Goal: Task Accomplishment & Management: Use online tool/utility

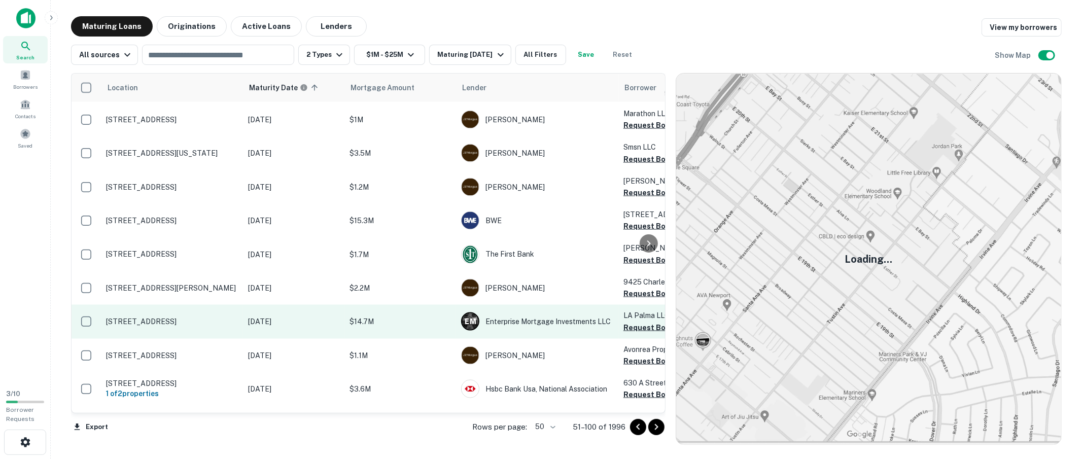
click at [147, 317] on p "2215 E La Palma Ave Anaheim, CA92806" at bounding box center [172, 321] width 132 height 9
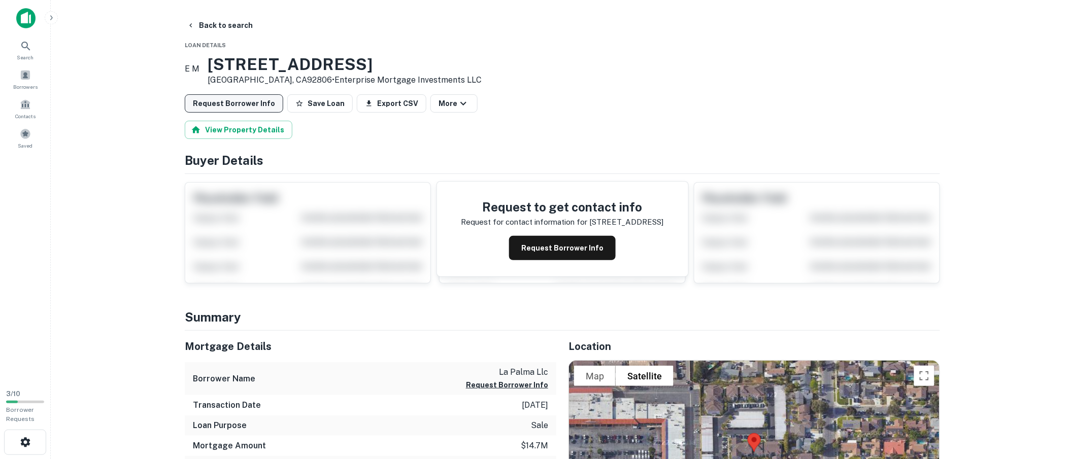
click at [236, 103] on button "Request Borrower Info" at bounding box center [234, 103] width 98 height 18
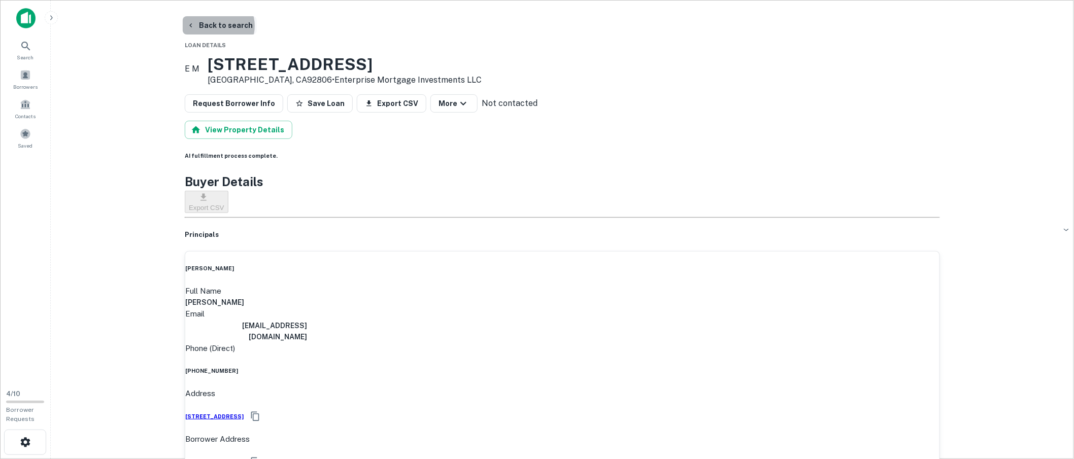
click at [215, 26] on button "Back to search" at bounding box center [220, 25] width 74 height 18
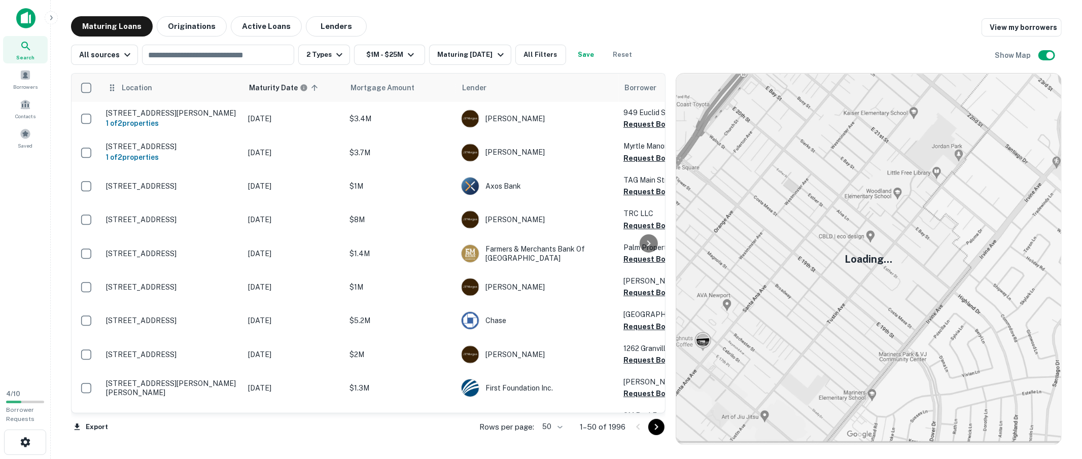
scroll to position [1279, 0]
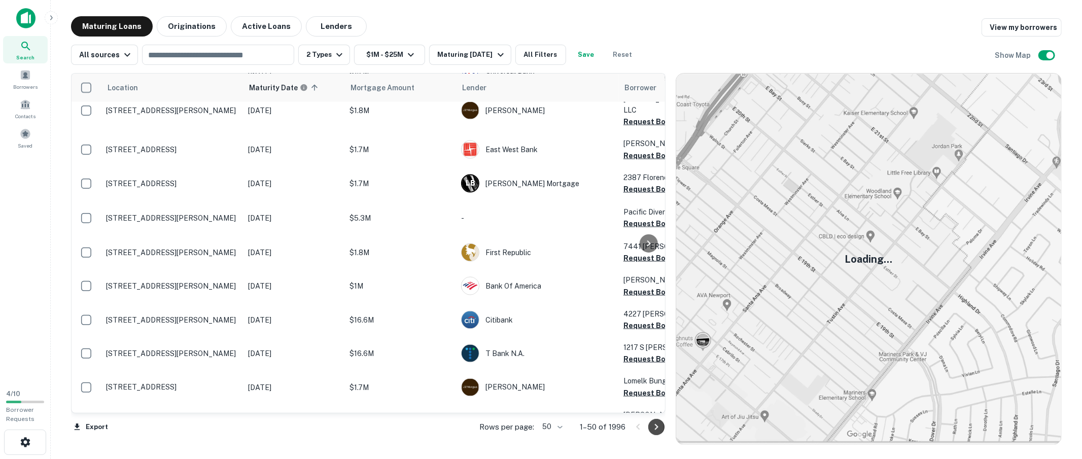
click at [653, 427] on icon "Go to next page" at bounding box center [657, 427] width 12 height 12
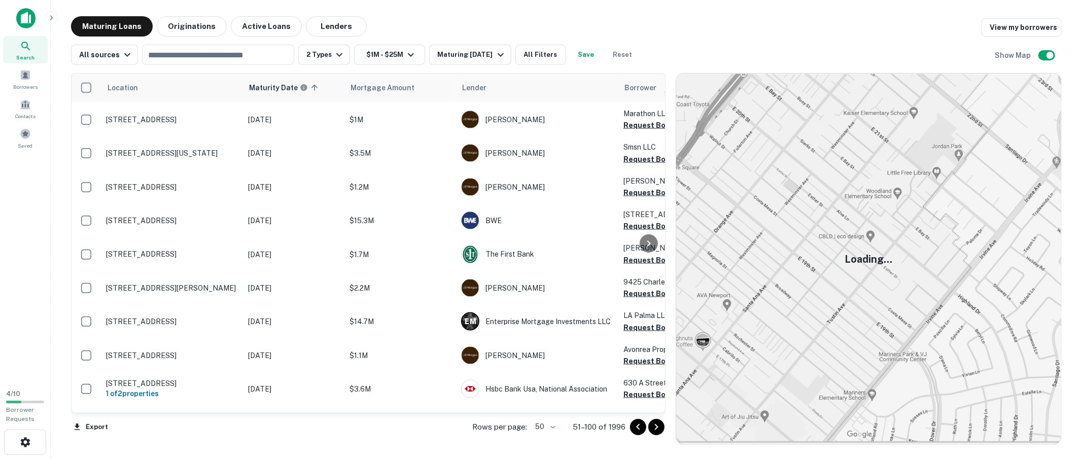
click at [653, 427] on icon "Go to next page" at bounding box center [657, 427] width 12 height 12
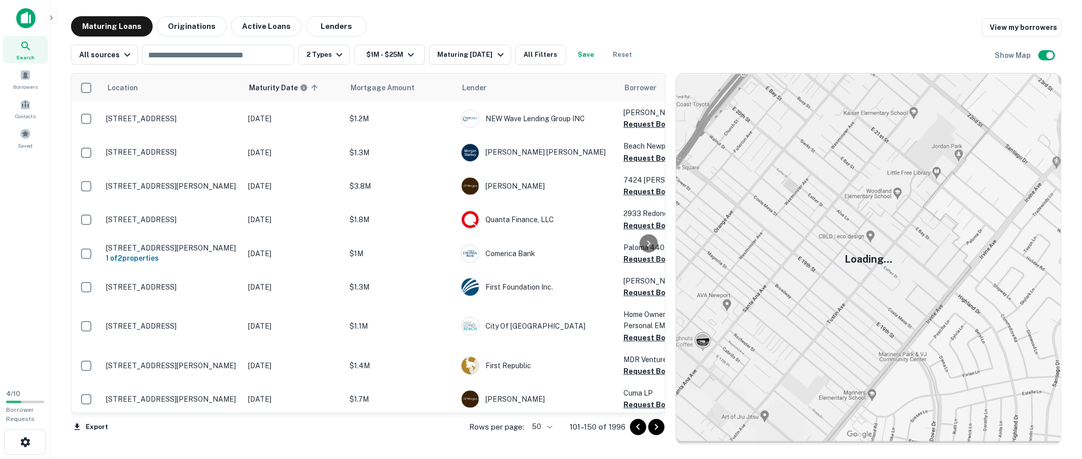
click at [639, 426] on icon "Go to previous page" at bounding box center [638, 427] width 12 height 12
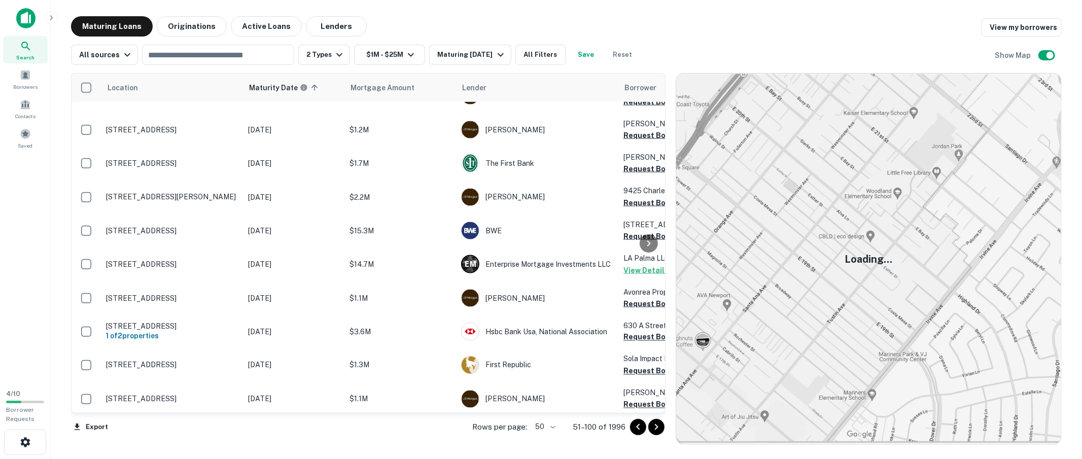
scroll to position [1406, 0]
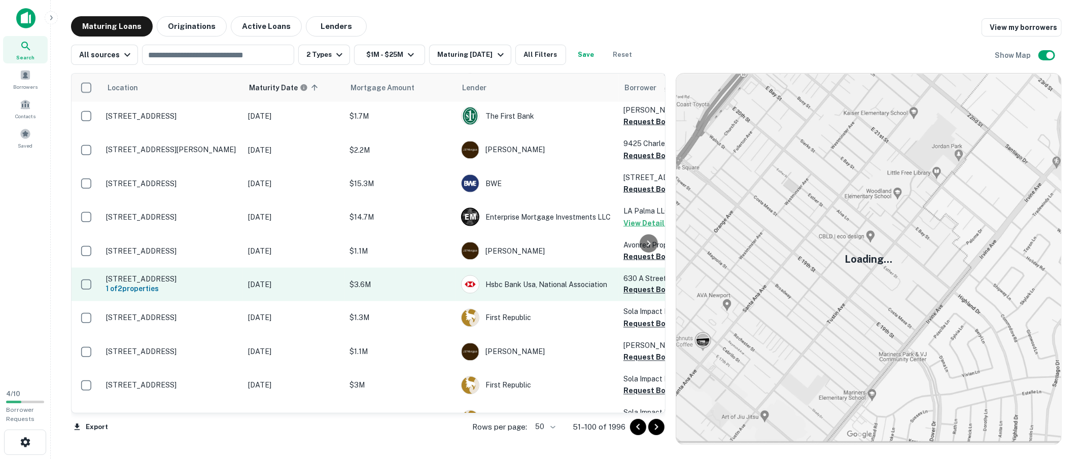
click at [148, 275] on p "12614 Burbank Blvd Valley Village, CA91607" at bounding box center [172, 279] width 132 height 9
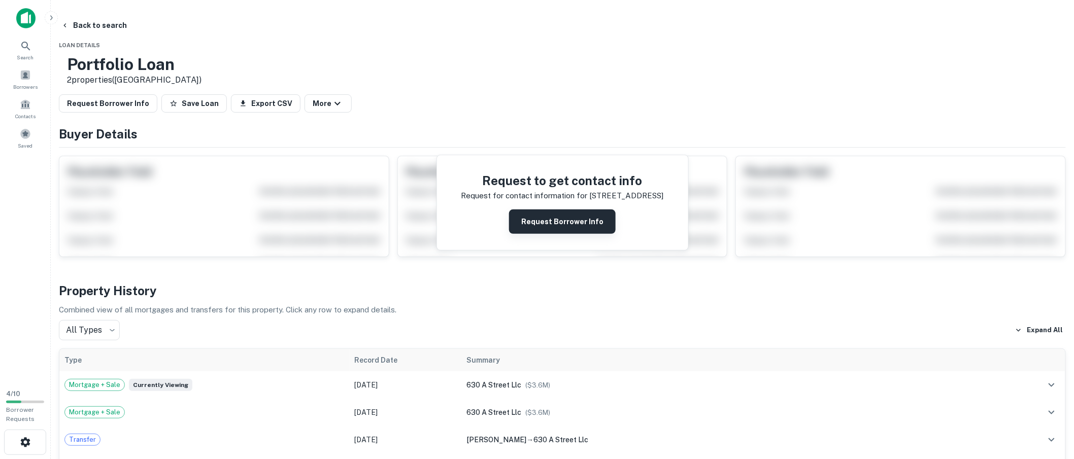
click at [573, 228] on button "Request Borrower Info" at bounding box center [562, 222] width 107 height 24
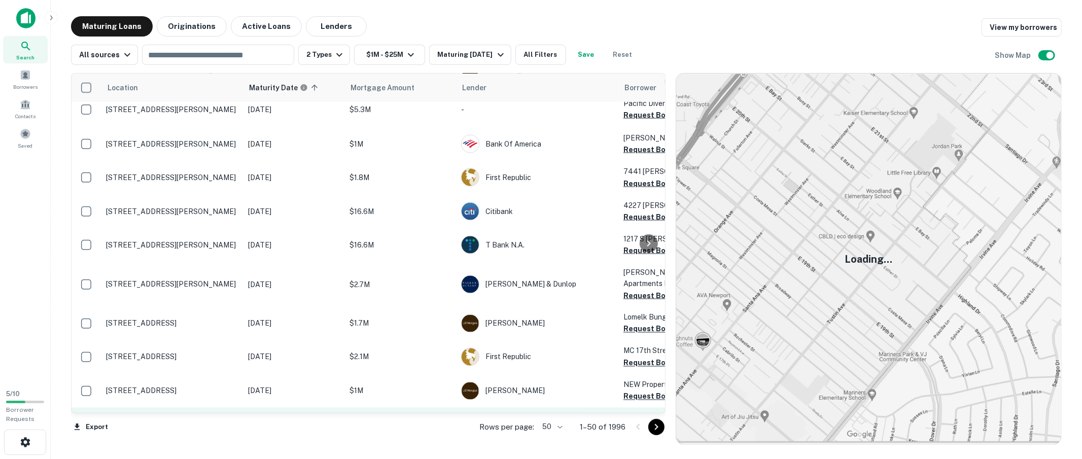
scroll to position [1387, 0]
click at [654, 426] on icon "Go to next page" at bounding box center [657, 427] width 12 height 12
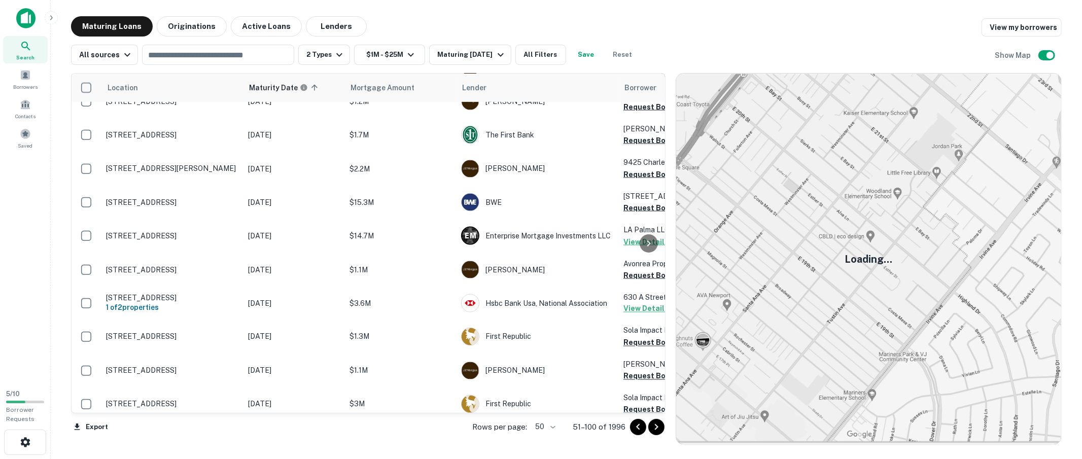
scroll to position [1406, 0]
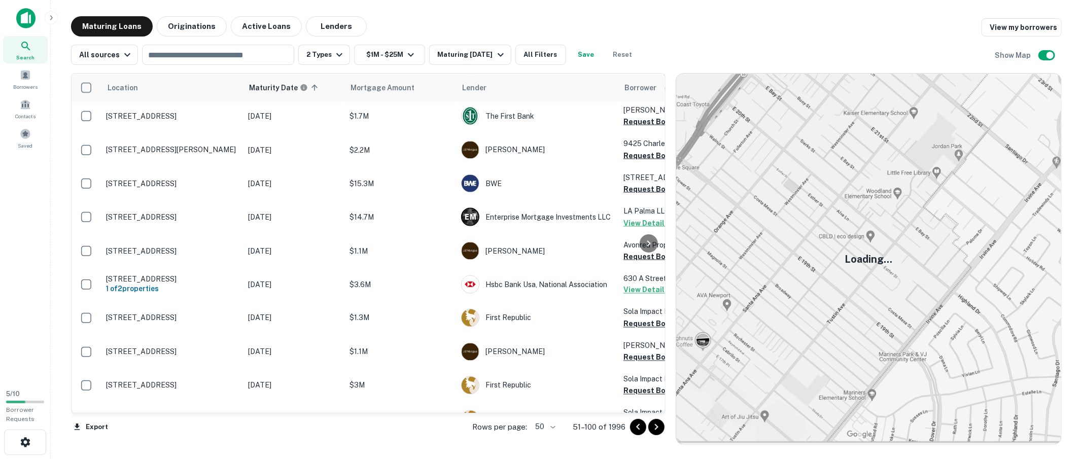
click at [660, 430] on icon "Go to next page" at bounding box center [657, 427] width 12 height 12
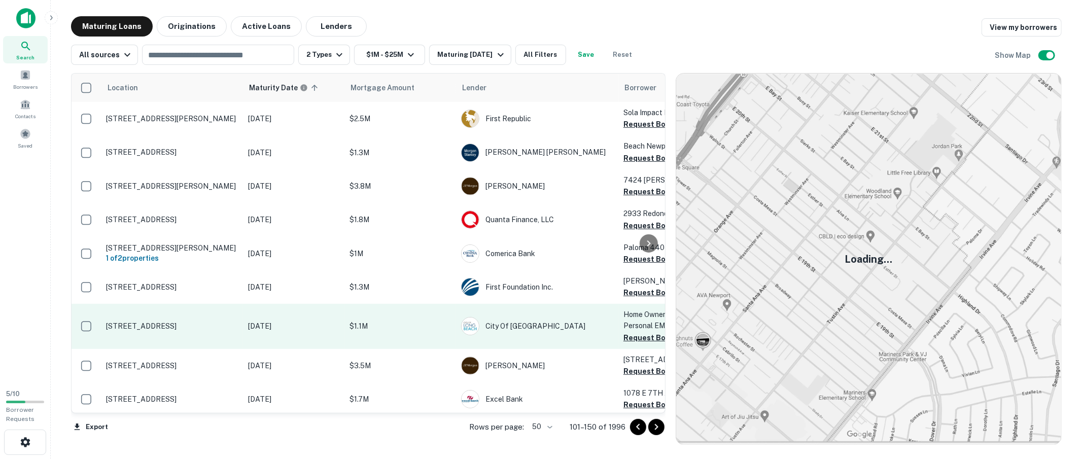
scroll to position [65, 0]
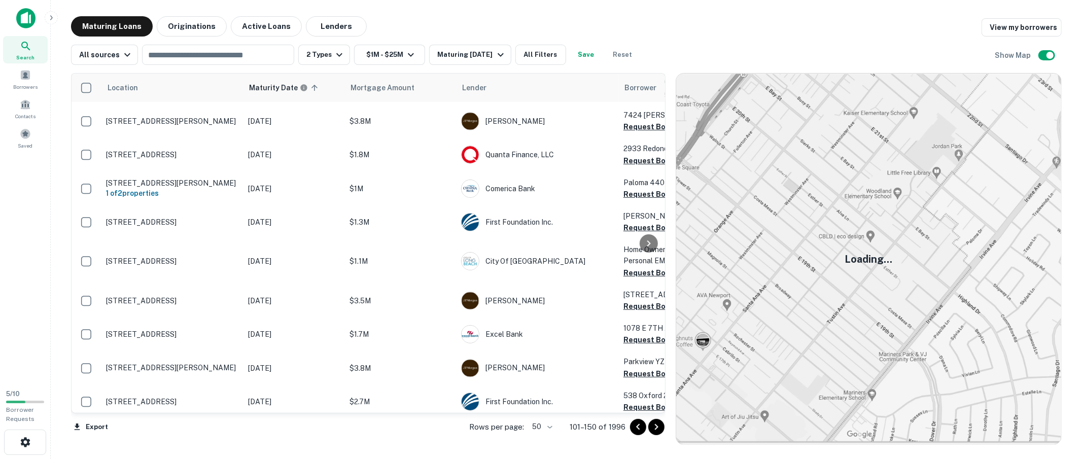
click at [41, 254] on div "Search Borrowers Contacts Saved" at bounding box center [25, 191] width 50 height 382
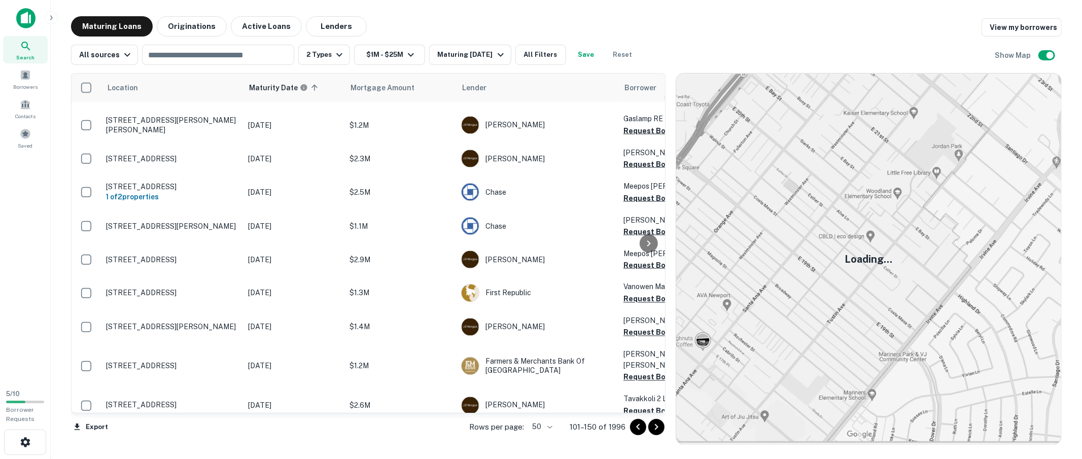
scroll to position [1423, 0]
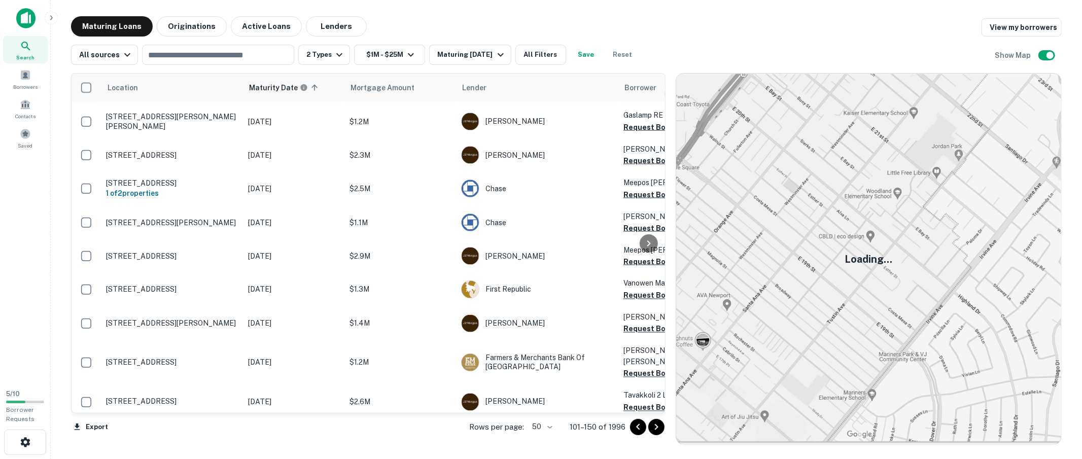
click at [408, 34] on div "Maturing Loans Originations Active Loans Lenders View my borrowers" at bounding box center [566, 26] width 991 height 20
click at [658, 430] on icon "Go to next page" at bounding box center [657, 427] width 12 height 12
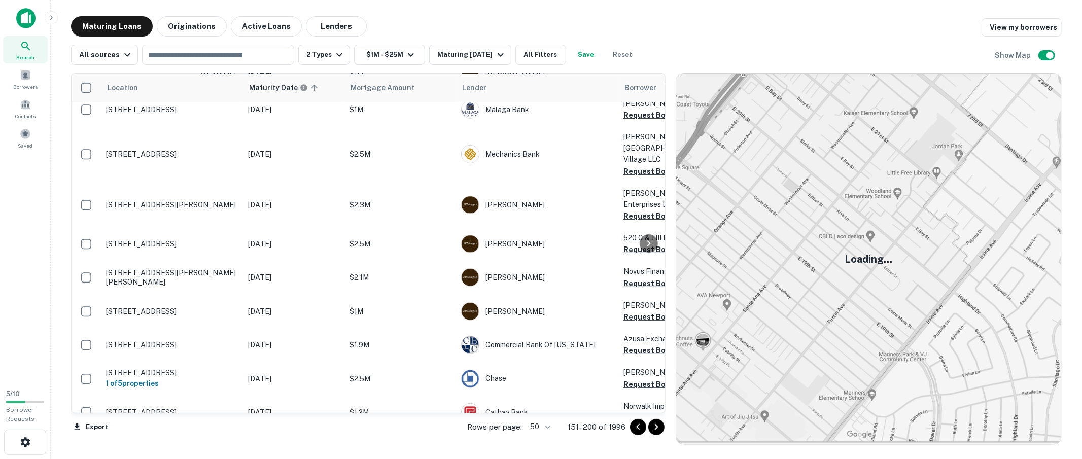
scroll to position [335, 0]
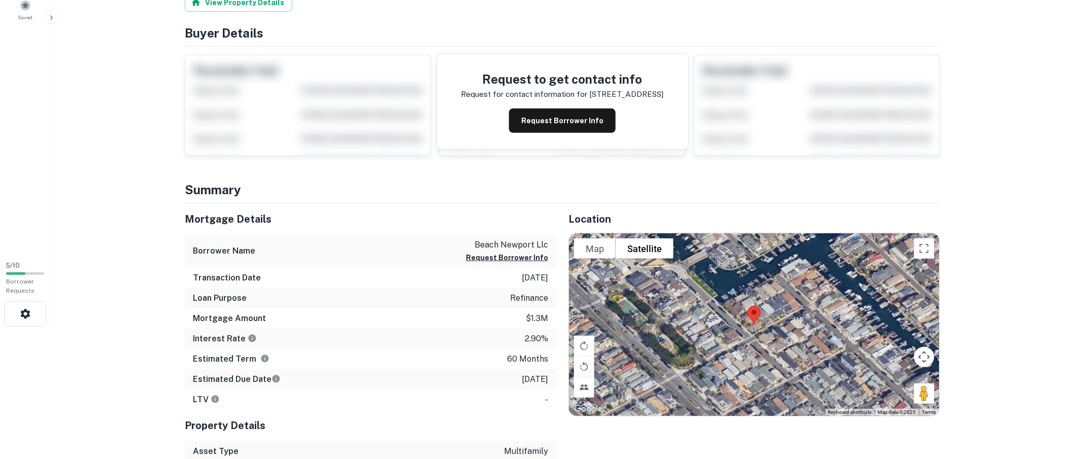
scroll to position [9, 0]
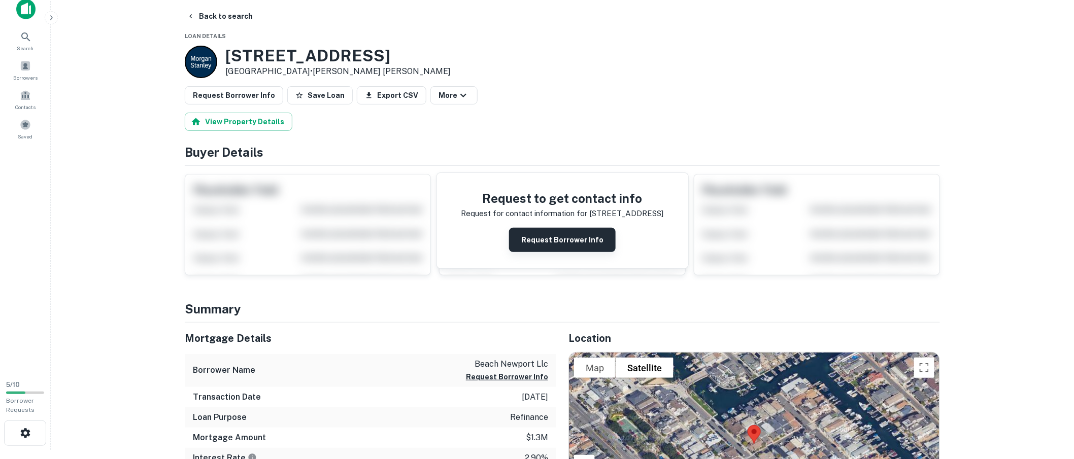
click at [580, 240] on button "Request Borrower Info" at bounding box center [562, 240] width 107 height 24
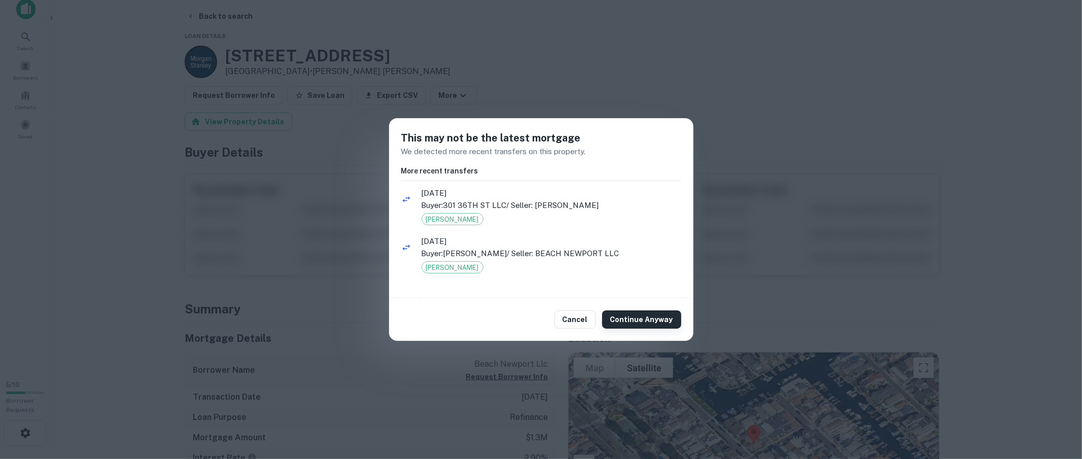
click at [637, 320] on button "Continue Anyway" at bounding box center [641, 320] width 79 height 18
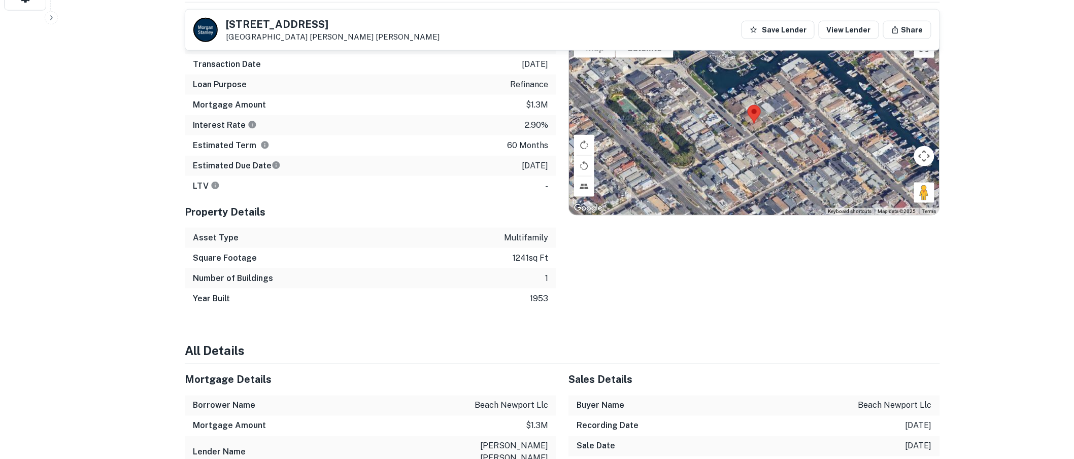
scroll to position [0, 0]
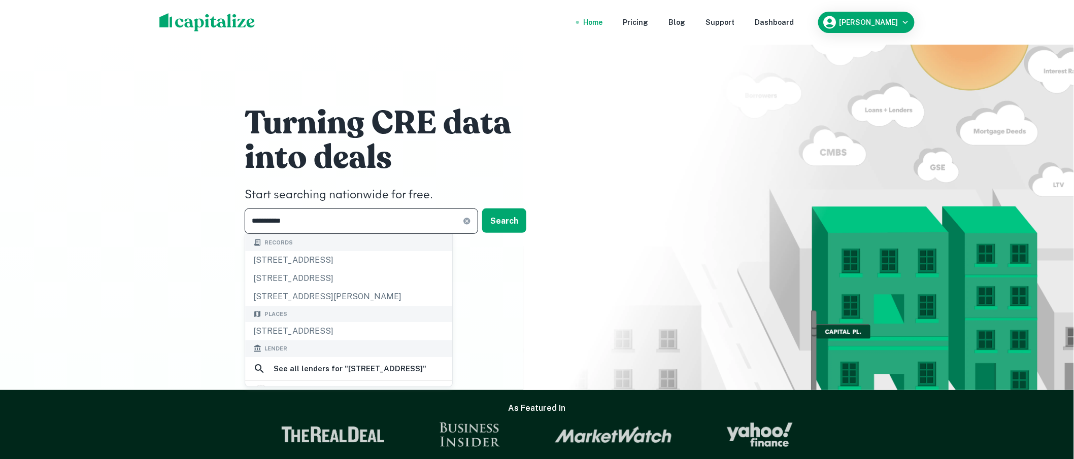
drag, startPoint x: 343, startPoint y: 226, endPoint x: 489, endPoint y: 290, distance: 159.7
click at [497, 293] on div "**********" at bounding box center [536, 172] width 609 height 345
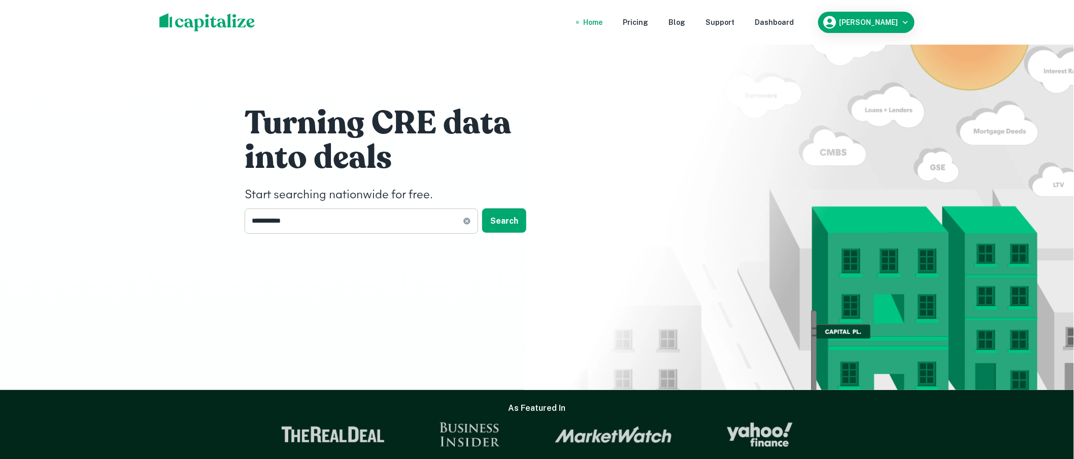
click at [467, 220] on icon at bounding box center [466, 221] width 7 height 7
paste input "**********"
type input "**********"
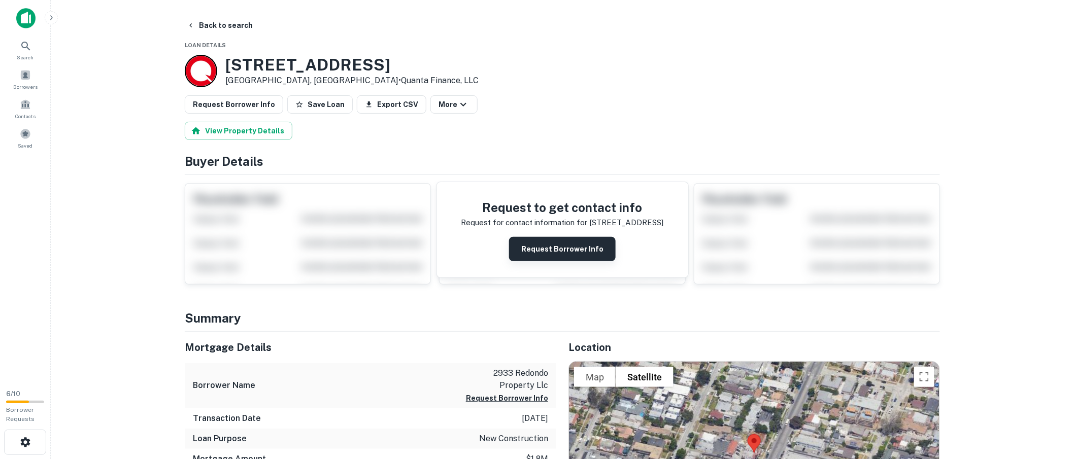
click at [579, 246] on button "Request Borrower Info" at bounding box center [562, 249] width 107 height 24
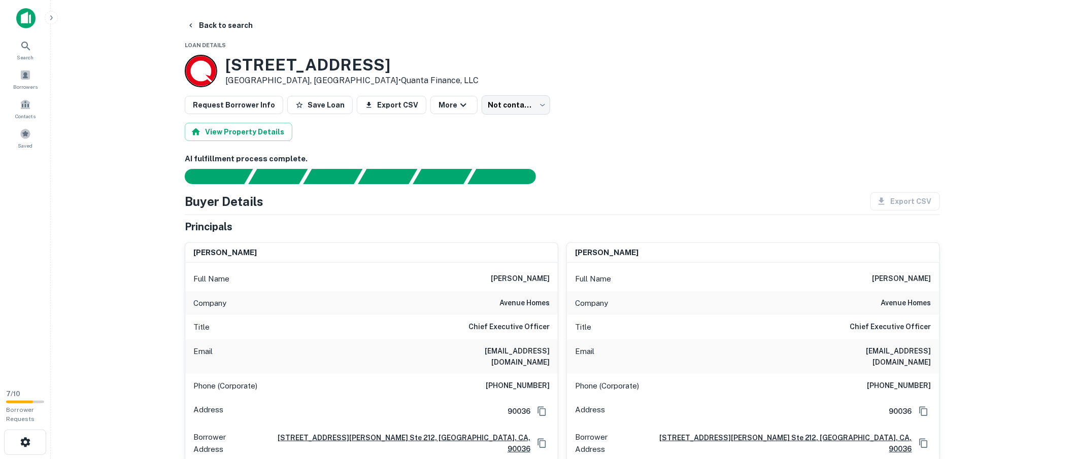
click at [535, 351] on h6 "bhance@avenuehomes.com" at bounding box center [489, 357] width 122 height 22
copy h6 "bhance@avenuehomes.com"
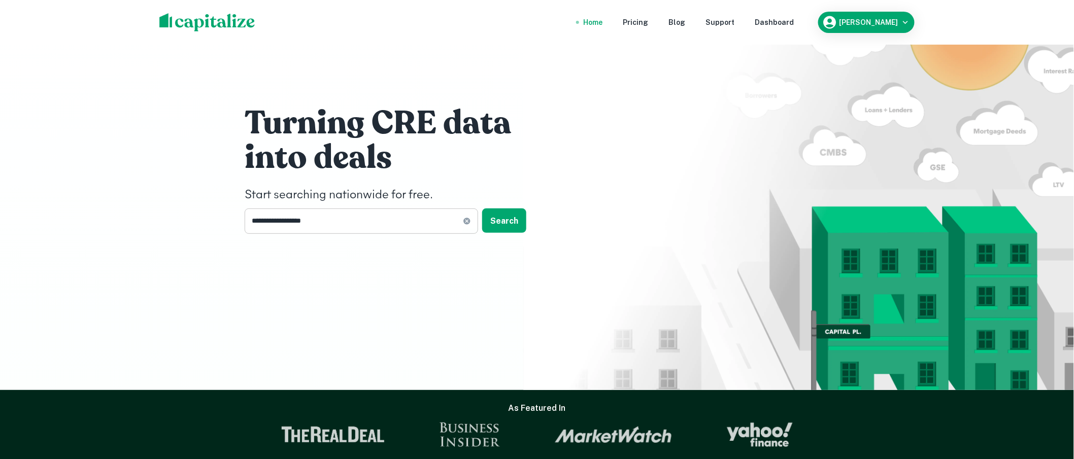
click at [328, 228] on input "**********" at bounding box center [354, 221] width 218 height 25
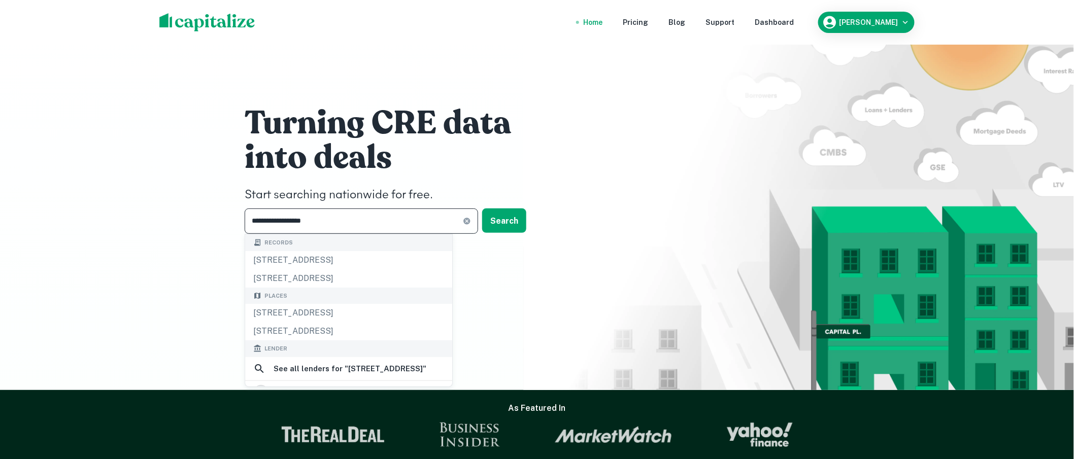
click at [469, 220] on icon at bounding box center [466, 221] width 7 height 7
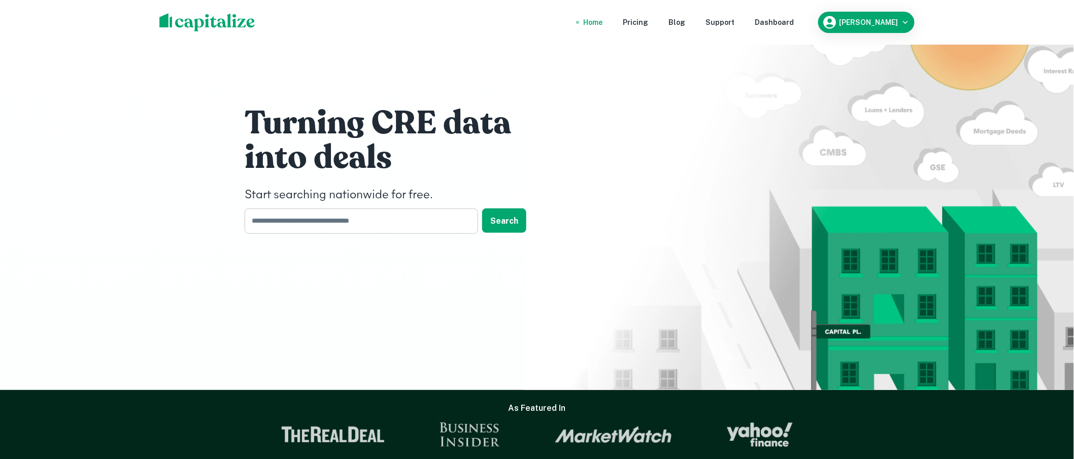
click at [423, 222] on input "text" at bounding box center [358, 221] width 226 height 25
type input "**********"
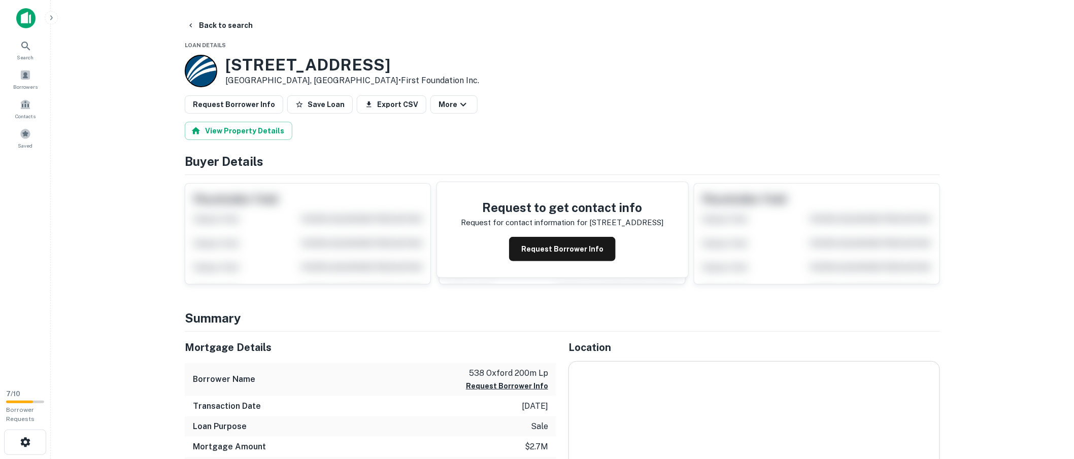
scroll to position [3, 0]
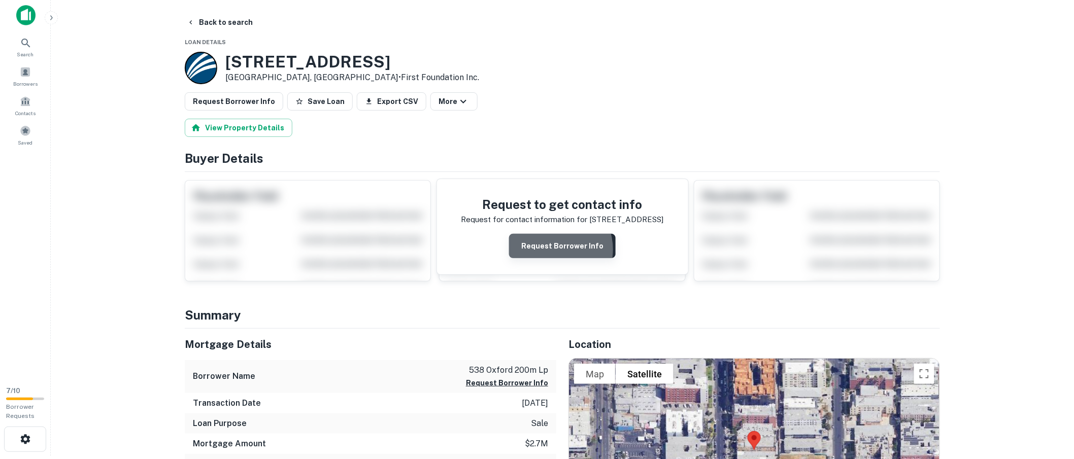
click at [557, 250] on button "Request Borrower Info" at bounding box center [562, 246] width 107 height 24
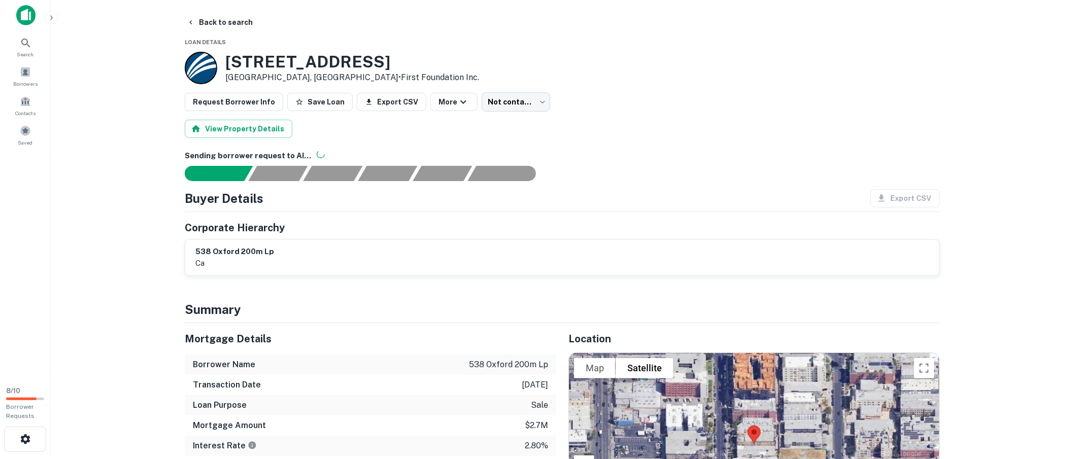
click at [123, 174] on main "Back to search Loan Details 538 S Oxford Ave Los Angeles, CA90020 • First Found…" at bounding box center [562, 226] width 1023 height 459
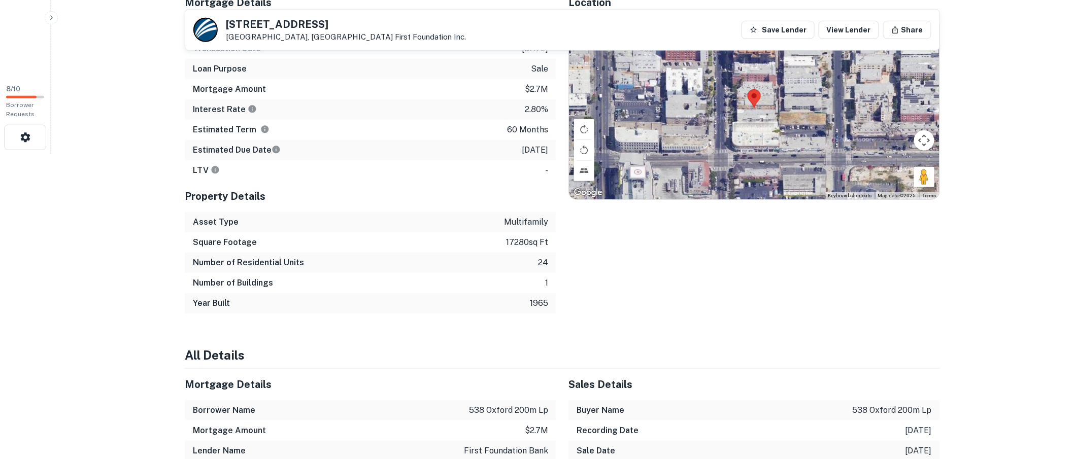
scroll to position [0, 0]
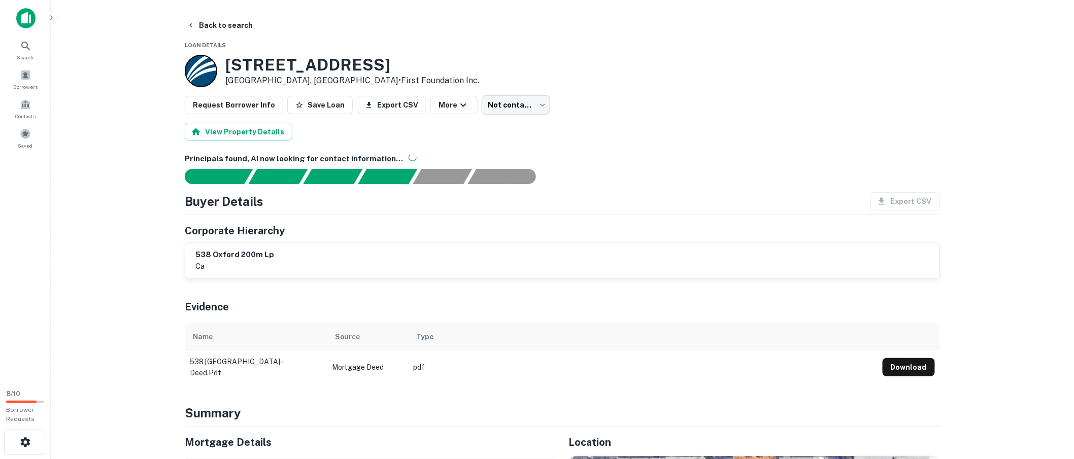
click at [103, 184] on main "Back to search Loan Details 538 S Oxford Ave Los Angeles, CA90020 • First Found…" at bounding box center [562, 229] width 1023 height 459
click at [56, 177] on main "Back to search Loan Details 538 S Oxford Ave Los Angeles, CA90020 • First Found…" at bounding box center [562, 229] width 1023 height 459
click at [69, 194] on main "Back to search Loan Details 538 S Oxford Ave Los Angeles, CA90020 • First Found…" at bounding box center [562, 229] width 1023 height 459
click at [91, 273] on main "Back to search Loan Details 538 S Oxford Ave Los Angeles, CA90020 • First Found…" at bounding box center [562, 229] width 1023 height 459
click at [115, 150] on main "Back to search Loan Details 538 S Oxford Ave Los Angeles, CA90020 • First Found…" at bounding box center [562, 229] width 1023 height 459
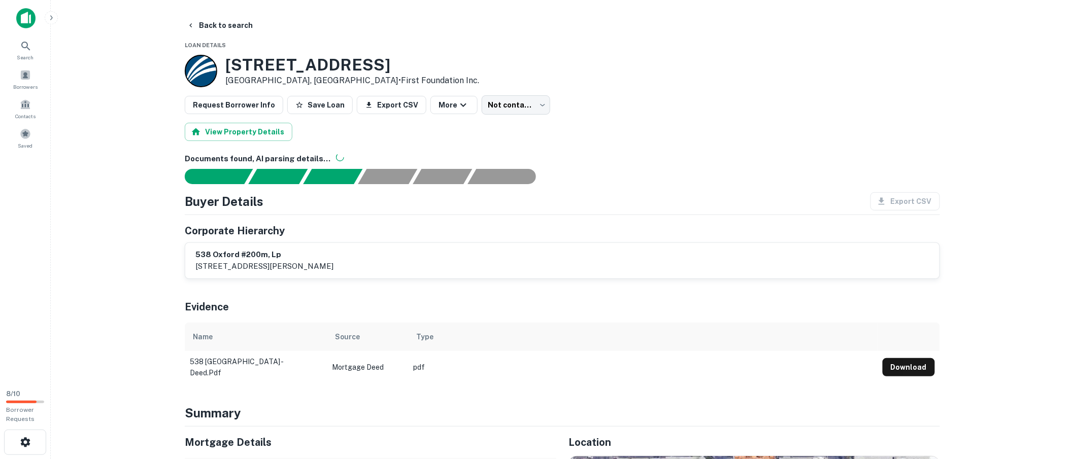
click at [93, 153] on main "Back to search Loan Details 538 S Oxford Ave Los Angeles, CA90020 • First Found…" at bounding box center [562, 229] width 1023 height 459
click at [520, 104] on body "Search Borrowers Contacts Saved 8 / 10 Borrower Requests Back to search Loan De…" at bounding box center [541, 229] width 1082 height 459
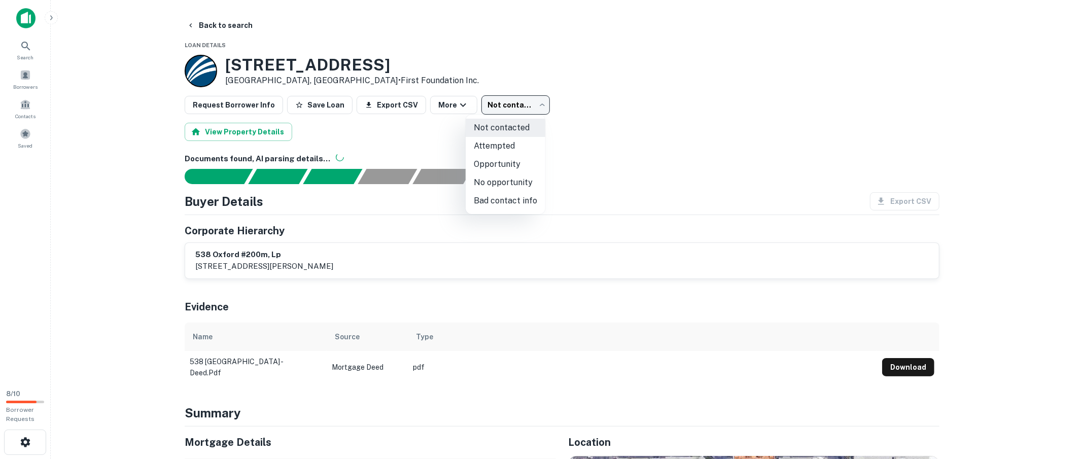
click at [86, 154] on div at bounding box center [541, 229] width 1082 height 459
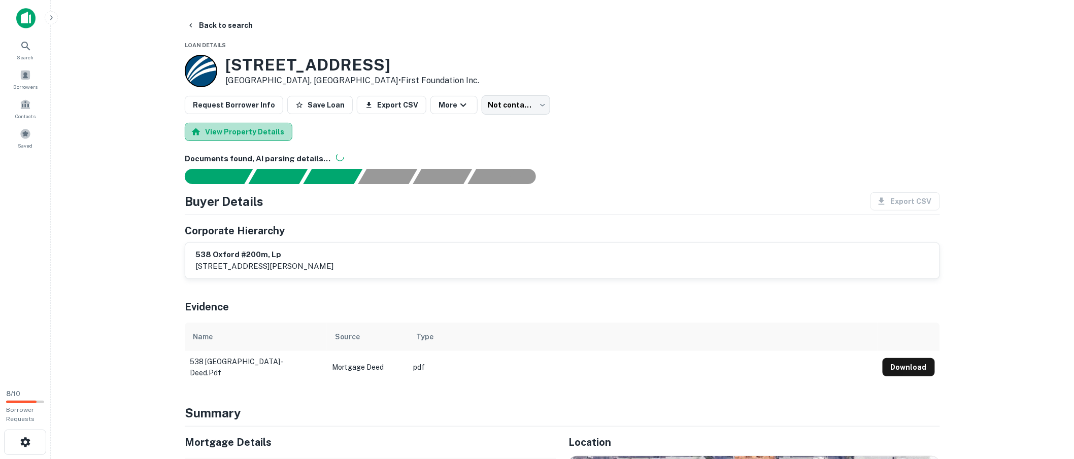
click at [257, 135] on button "View Property Details" at bounding box center [239, 132] width 108 height 18
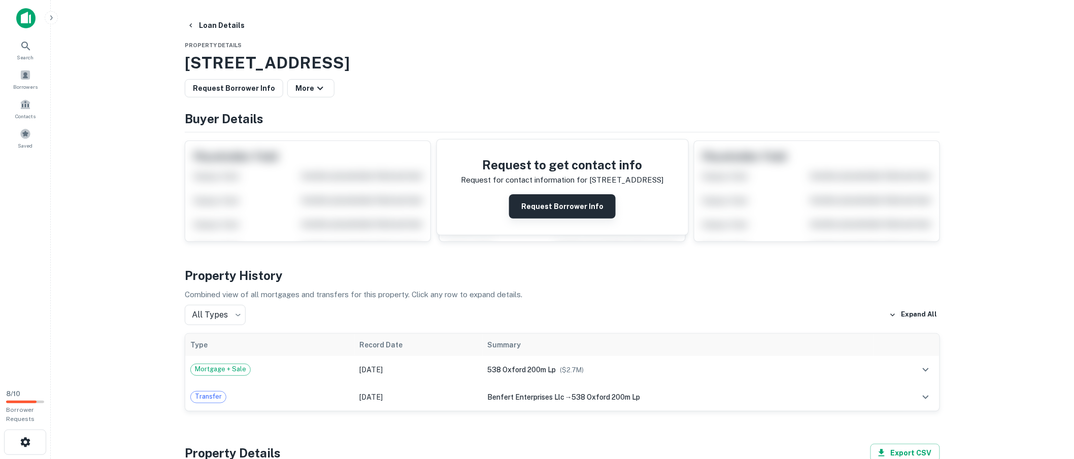
click at [585, 214] on button "Request Borrower Info" at bounding box center [562, 206] width 107 height 24
click at [127, 220] on main "Loan Details Property Details 538 S Oxford Ave, Los Angeles, CA, 90020 Request …" at bounding box center [562, 229] width 1023 height 459
click at [104, 114] on main "Loan Details Property Details 538 S Oxford Ave, Los Angeles, CA, 90020 Request …" at bounding box center [562, 229] width 1023 height 459
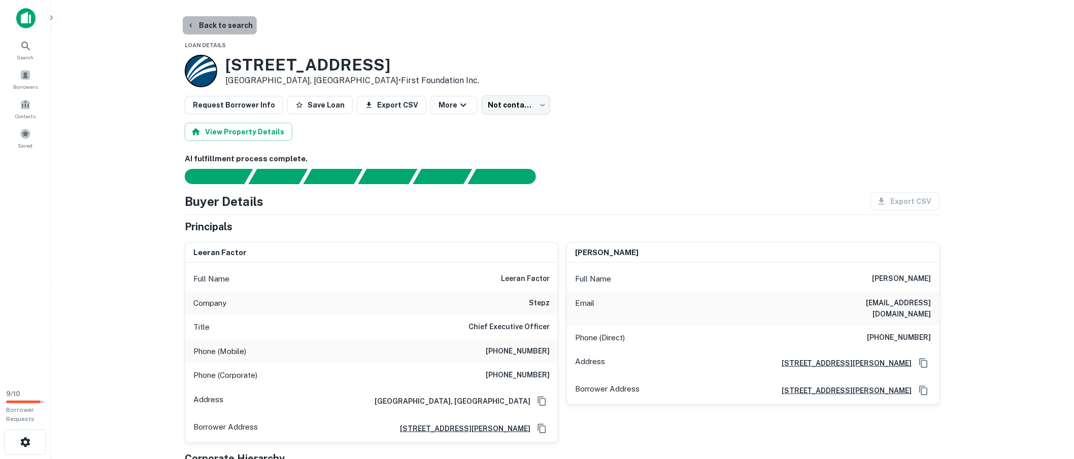
click at [220, 26] on button "Back to search" at bounding box center [220, 25] width 74 height 18
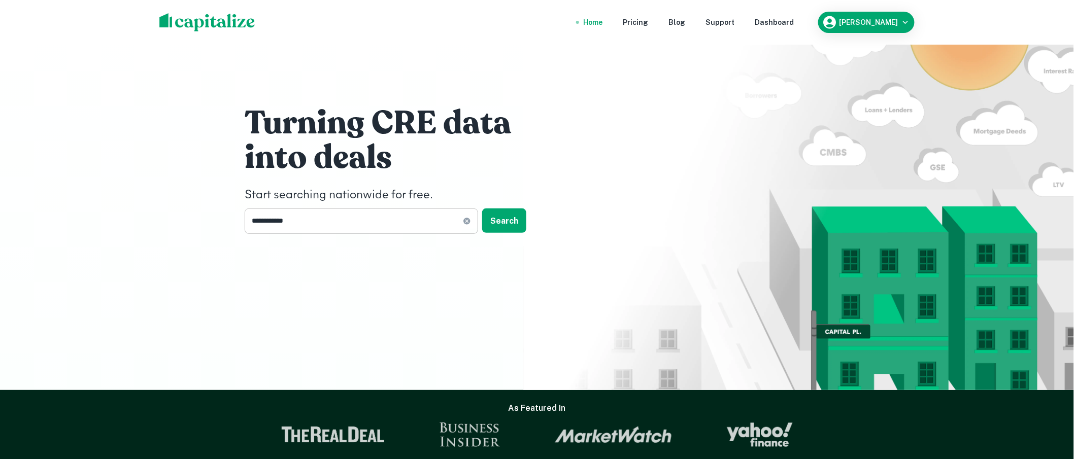
click at [469, 220] on icon at bounding box center [466, 221] width 7 height 7
drag, startPoint x: 469, startPoint y: 220, endPoint x: 384, endPoint y: 221, distance: 85.3
click at [384, 221] on input "text" at bounding box center [358, 221] width 226 height 25
type input "**********"
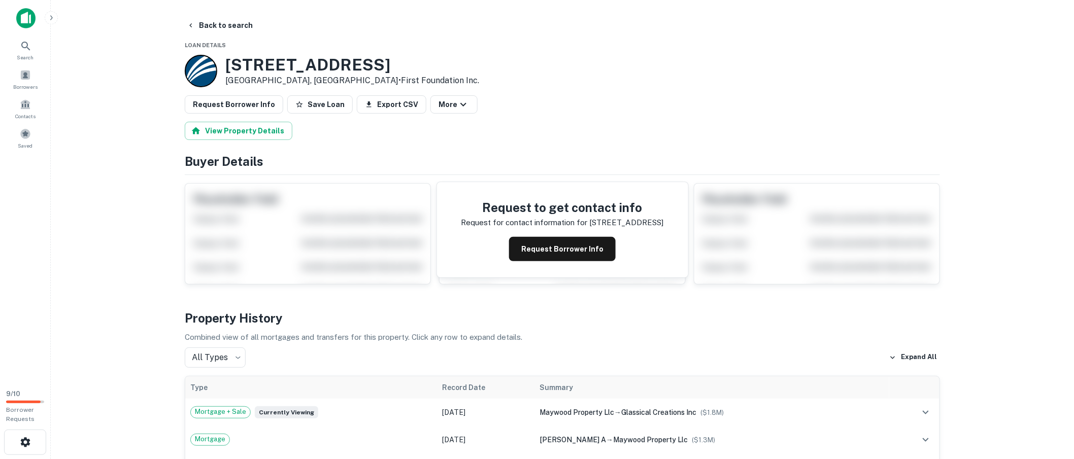
scroll to position [110, 0]
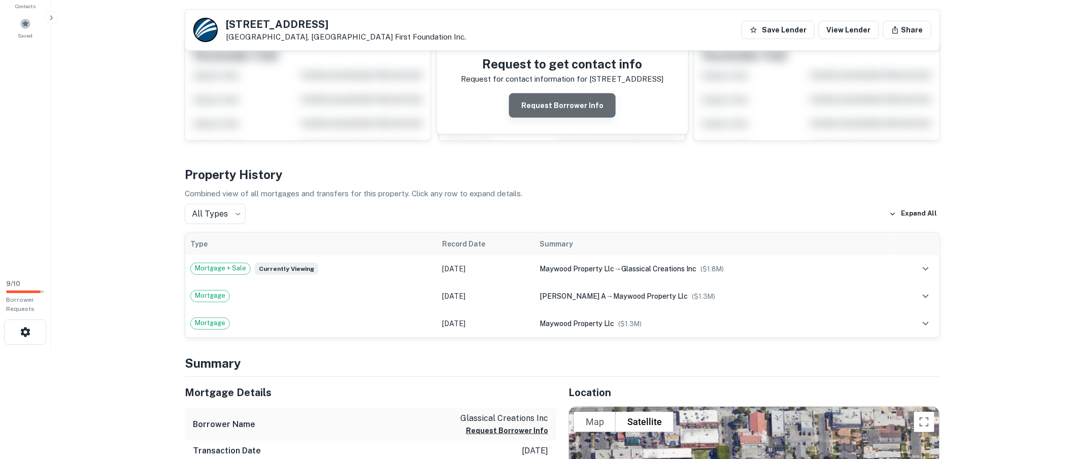
click at [564, 103] on button "Request Borrower Info" at bounding box center [562, 105] width 107 height 24
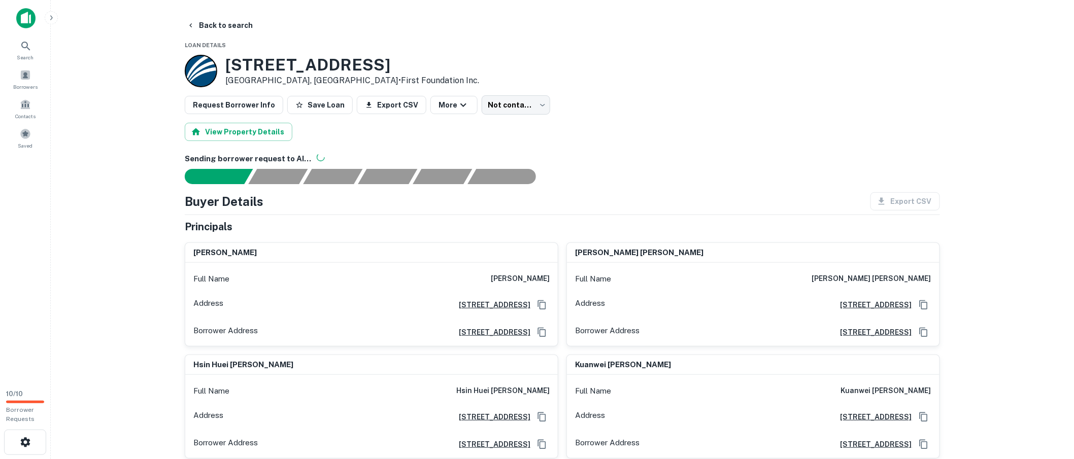
scroll to position [119, 0]
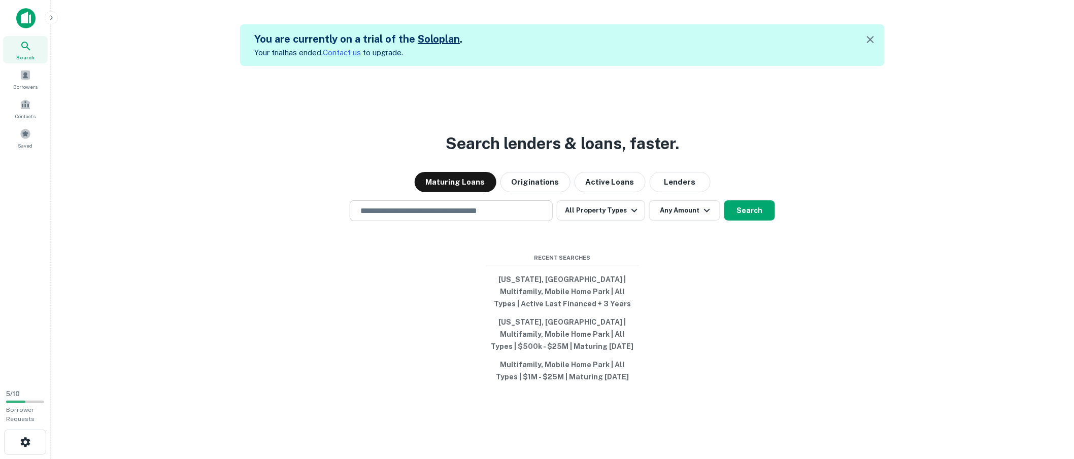
click at [469, 212] on input "text" at bounding box center [451, 211] width 194 height 12
type input "**********"
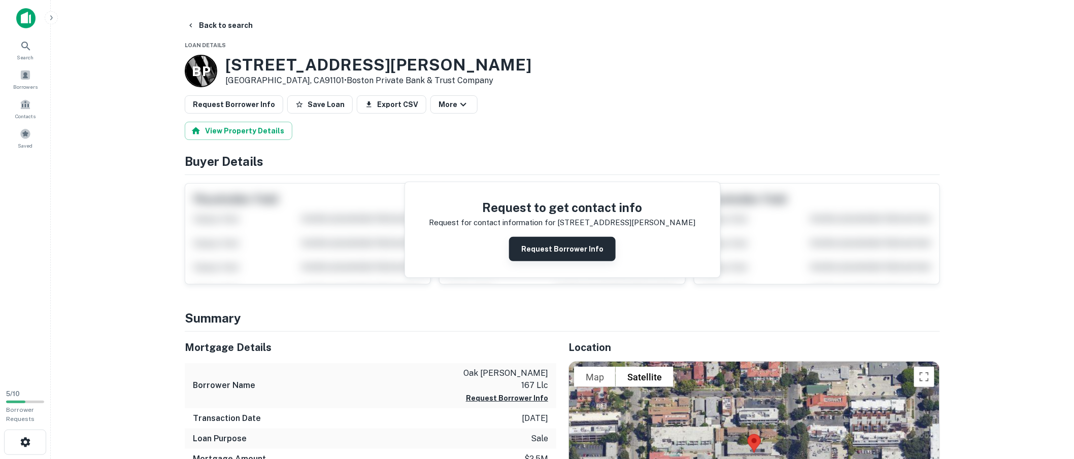
click at [571, 255] on button "Request Borrower Info" at bounding box center [562, 249] width 107 height 24
click at [121, 255] on main "Back to search Loan Details B P 167 Oak Knoll Ave Pasadena, CA91101 • Boston Pr…" at bounding box center [562, 229] width 1023 height 459
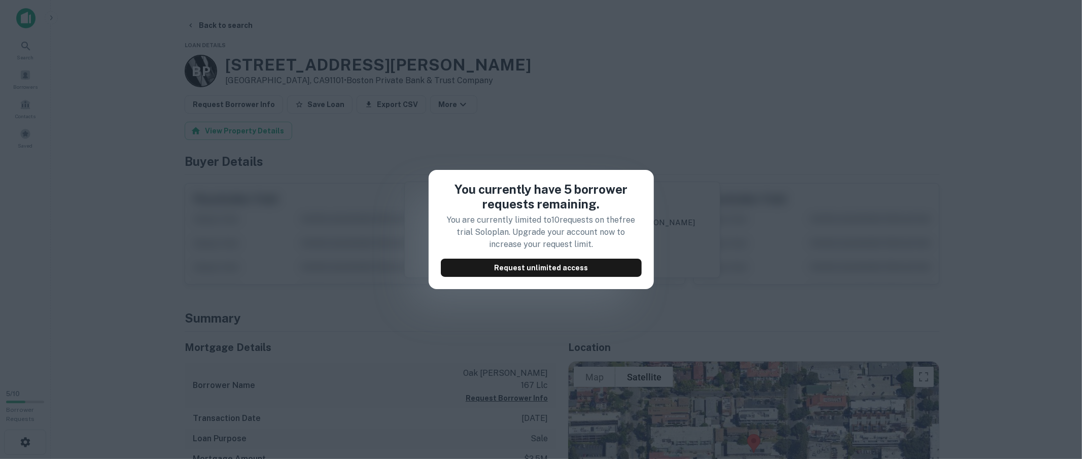
click at [613, 99] on div "You currently have 5 borrower requests remaining. You are currently limited to …" at bounding box center [541, 229] width 1082 height 459
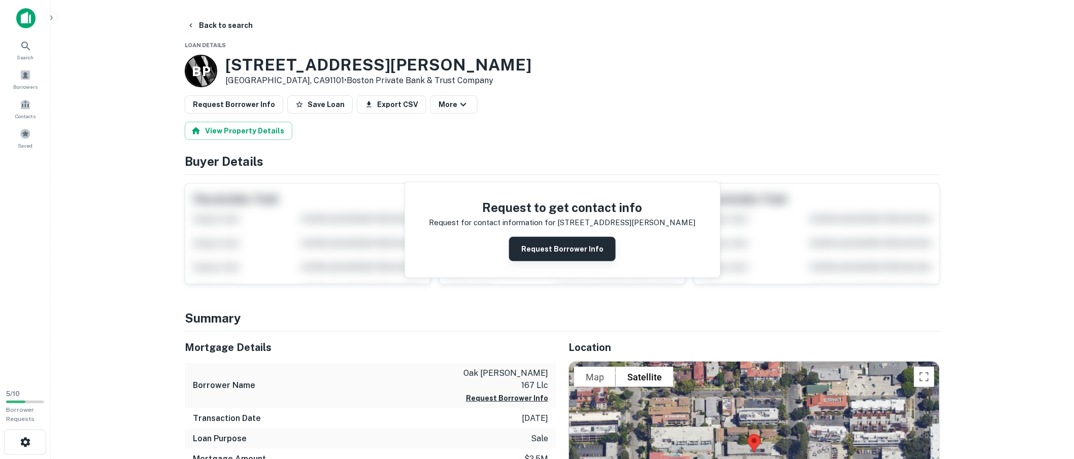
click at [555, 252] on button "Request Borrower Info" at bounding box center [562, 249] width 107 height 24
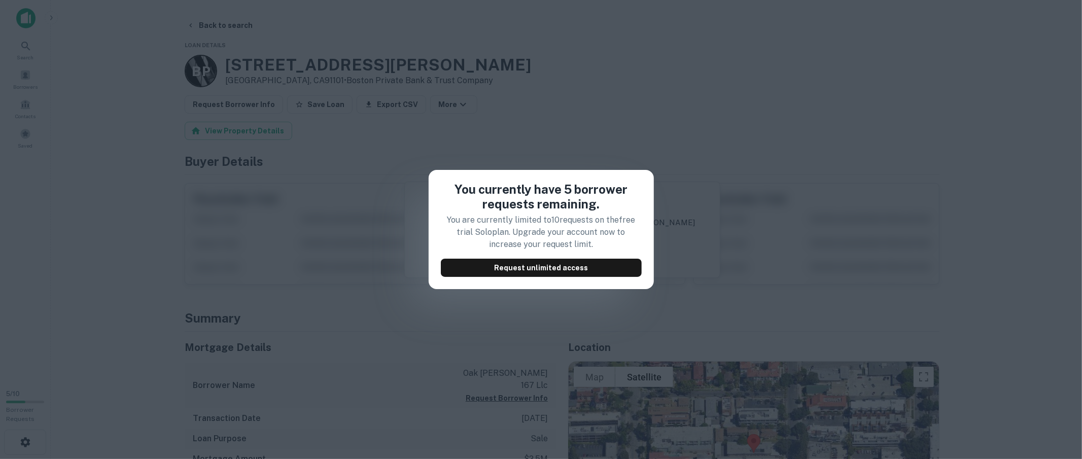
click at [617, 139] on div "You currently have 5 borrower requests remaining. You are currently limited to …" at bounding box center [541, 229] width 1082 height 459
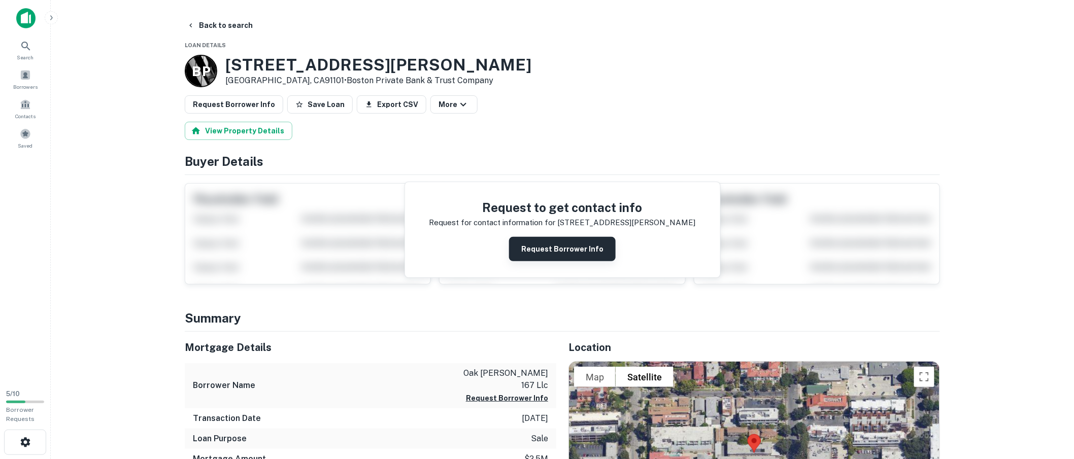
click at [552, 251] on button "Request Borrower Info" at bounding box center [562, 249] width 107 height 24
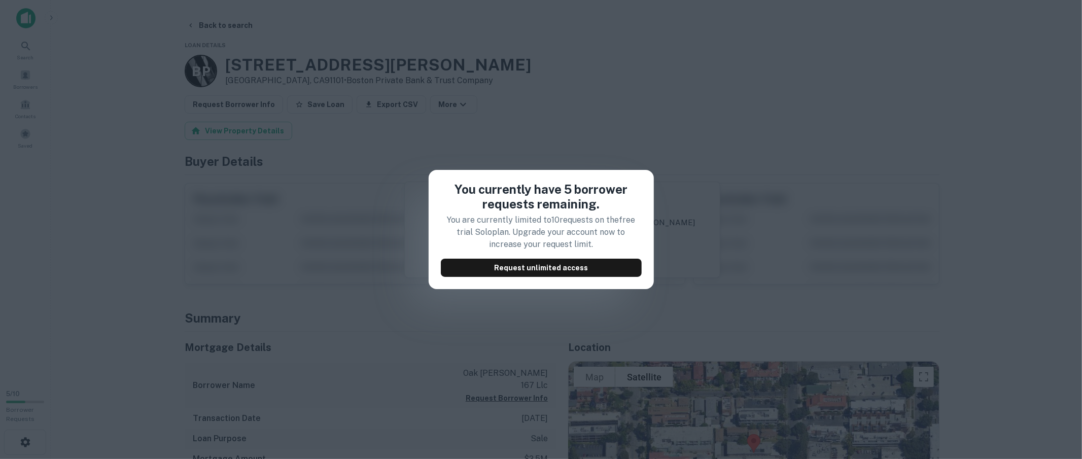
click at [684, 92] on div "You currently have 5 borrower requests remaining. You are currently limited to …" at bounding box center [541, 229] width 1082 height 459
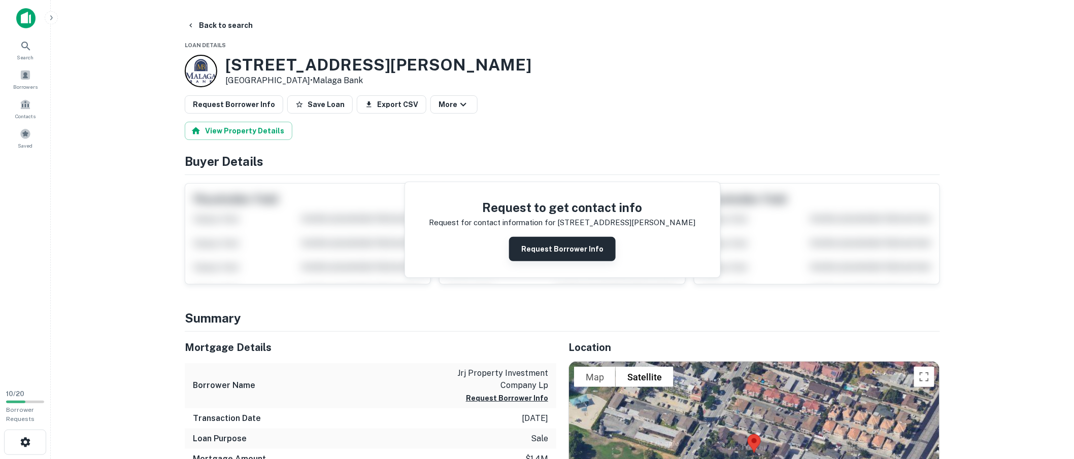
click at [550, 246] on button "Request Borrower Info" at bounding box center [562, 249] width 107 height 24
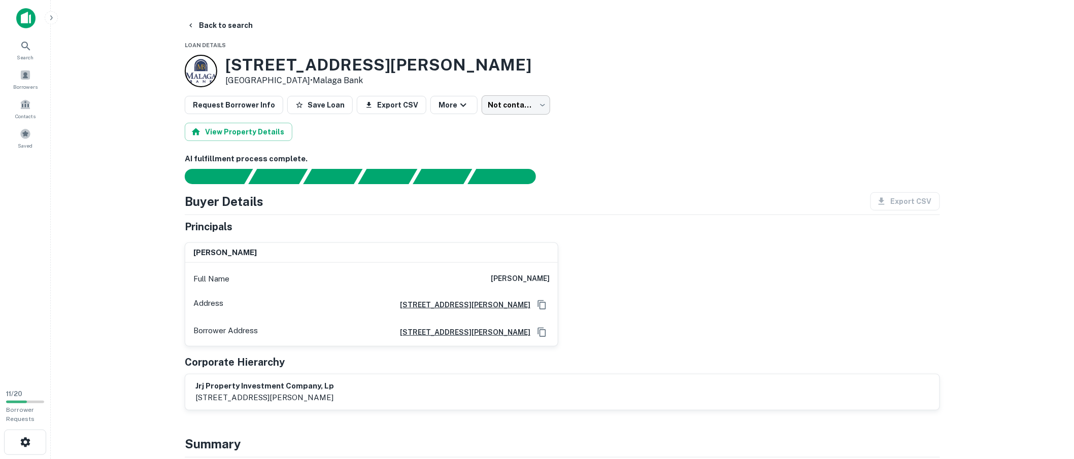
click at [510, 107] on body "Search Borrowers Contacts Saved 11 / 20 Borrower Requests Back to search Loan D…" at bounding box center [537, 229] width 1074 height 459
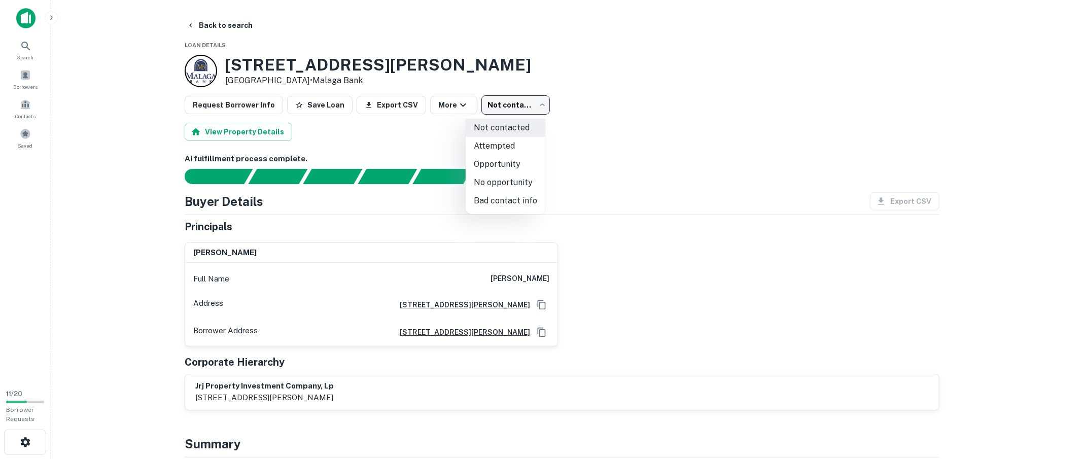
click at [95, 149] on div at bounding box center [541, 229] width 1082 height 459
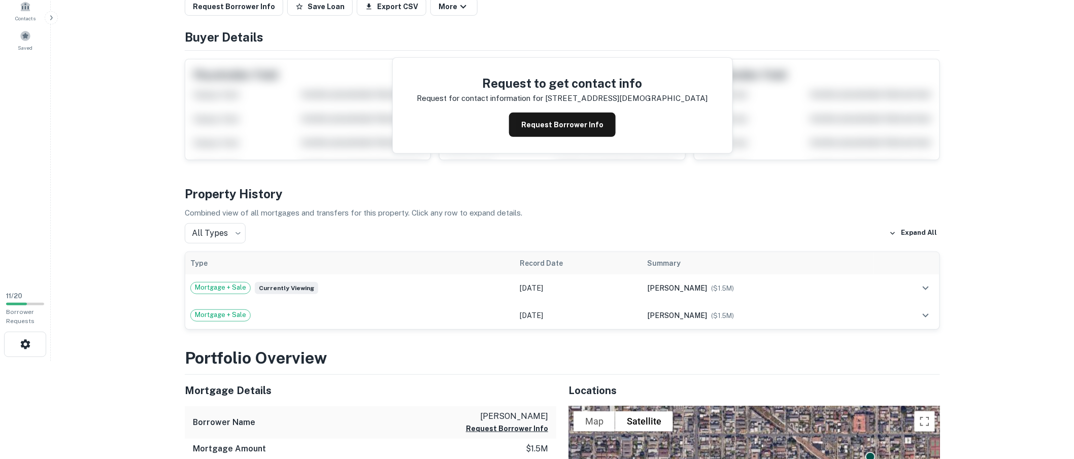
scroll to position [108, 0]
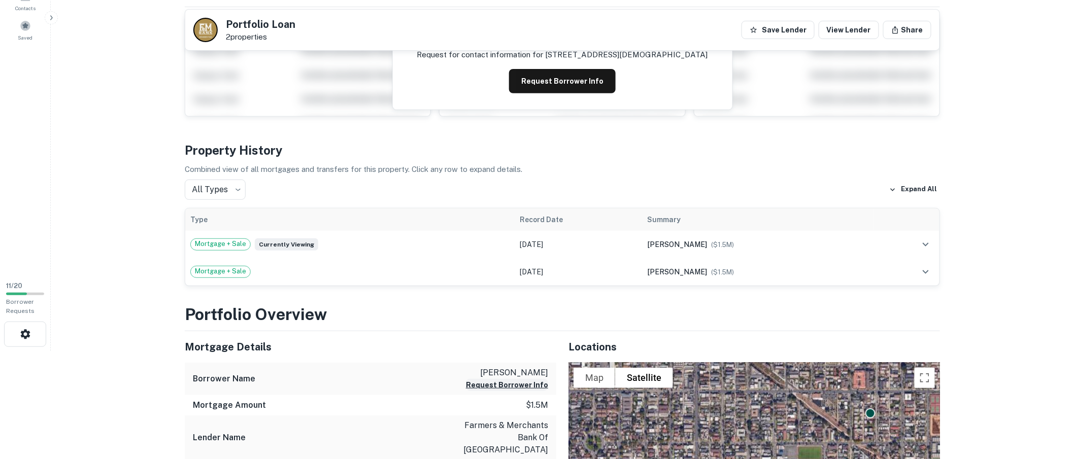
click at [504, 384] on button "Request Borrower Info" at bounding box center [507, 385] width 82 height 12
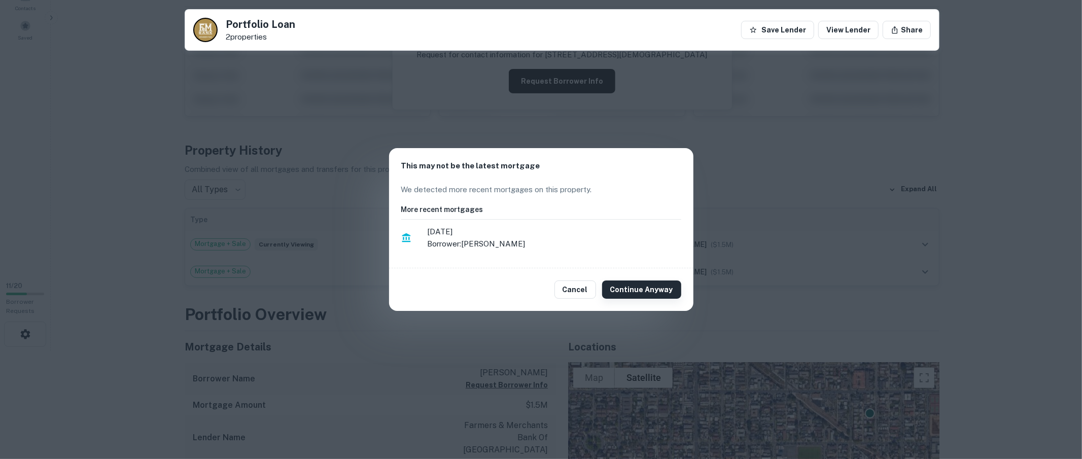
click at [640, 288] on button "Continue Anyway" at bounding box center [641, 290] width 79 height 18
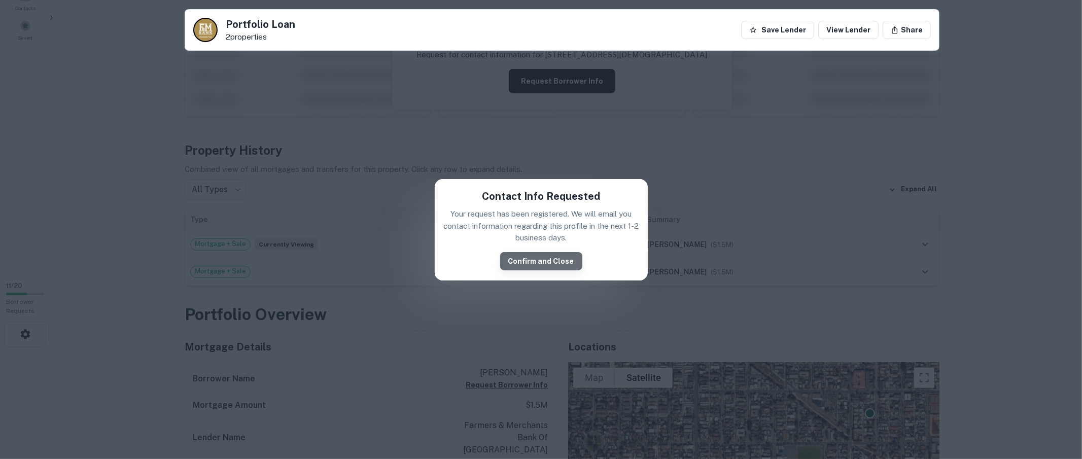
click at [547, 262] on button "Confirm and Close" at bounding box center [541, 261] width 82 height 18
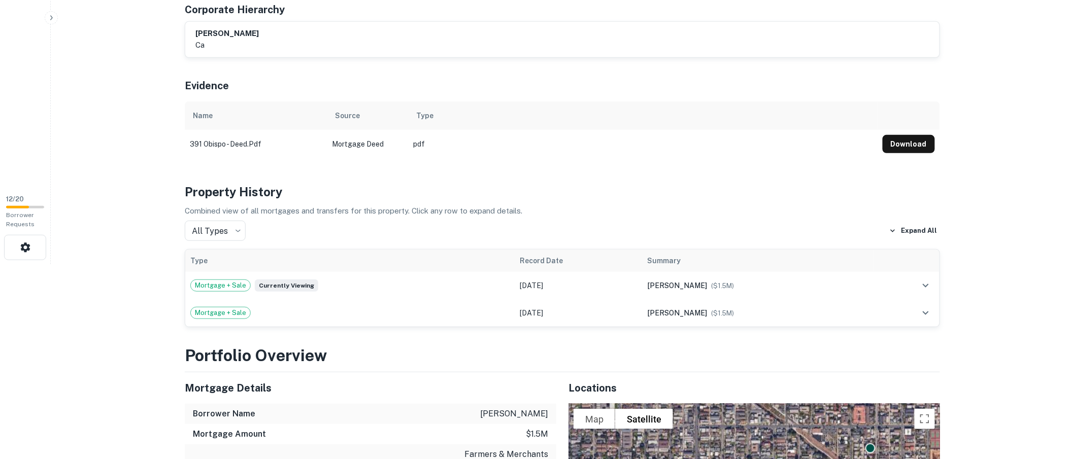
scroll to position [0, 0]
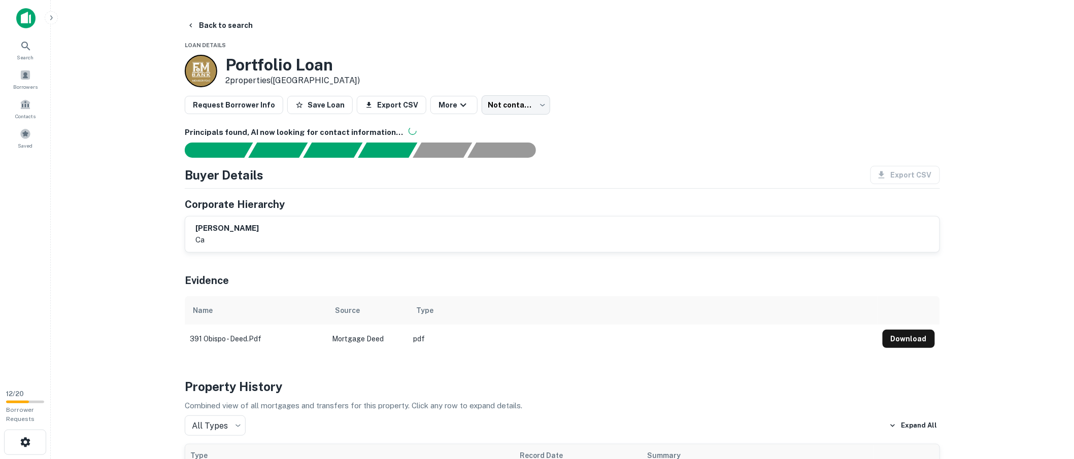
click at [90, 183] on main "Back to search Loan Details Portfolio Loan 2 properties ([GEOGRAPHIC_DATA]) Req…" at bounding box center [562, 229] width 1023 height 459
